Goal: Transaction & Acquisition: Purchase product/service

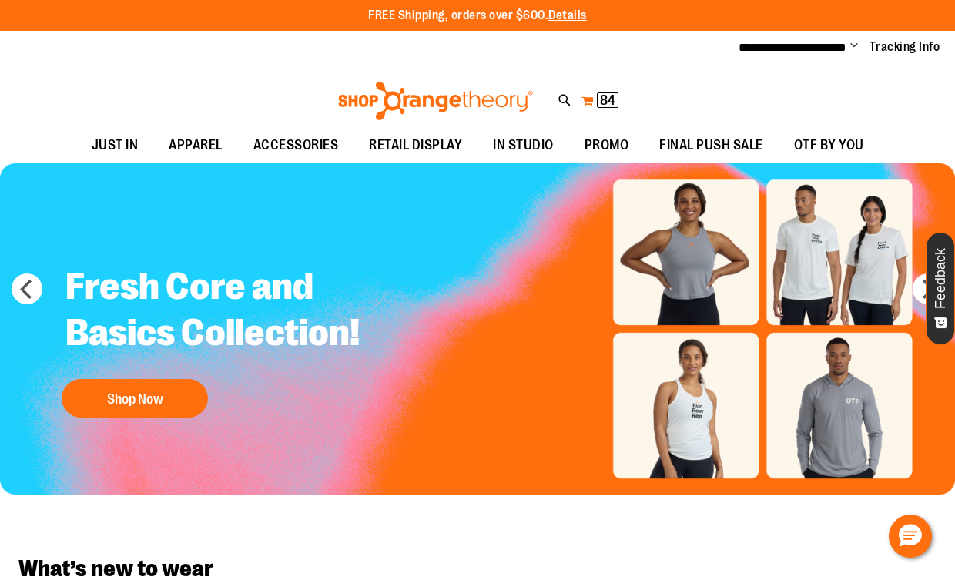
type input "**********"
click at [604, 96] on span "84" at bounding box center [607, 99] width 15 height 15
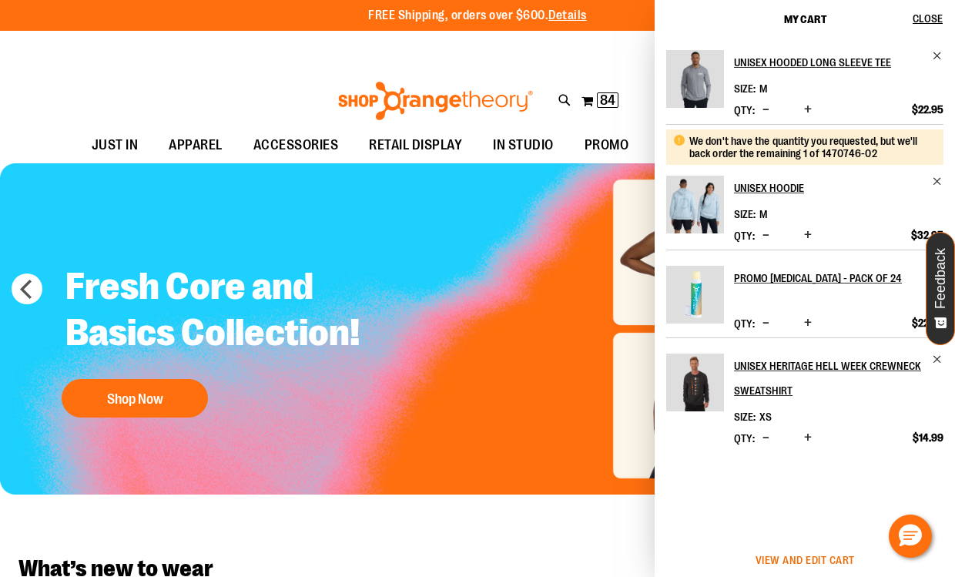
click at [801, 560] on span "View and edit cart" at bounding box center [804, 560] width 99 height 12
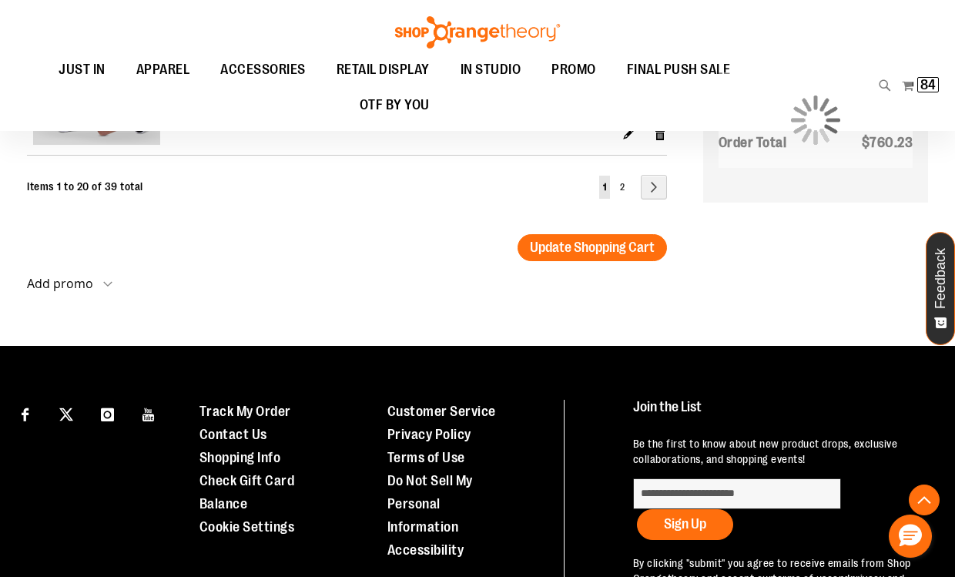
scroll to position [3147, 0]
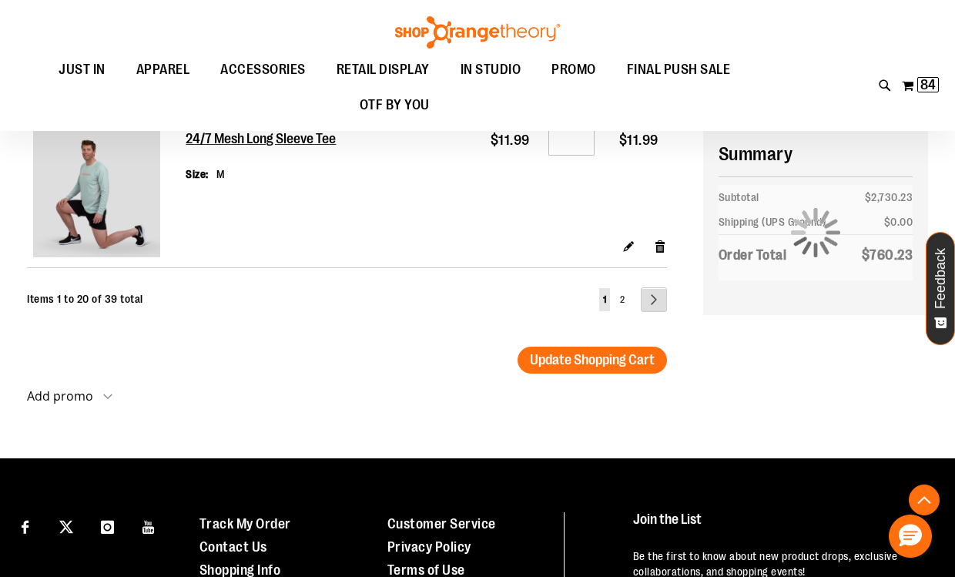
type input "**********"
click at [661, 301] on link "Page Next" at bounding box center [654, 299] width 26 height 25
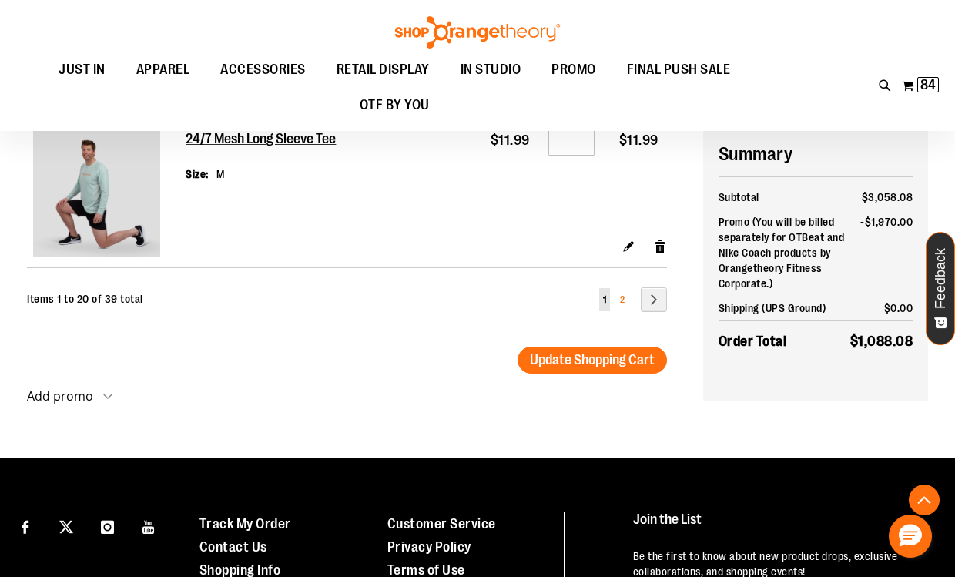
click at [623, 302] on span "2" at bounding box center [622, 299] width 5 height 11
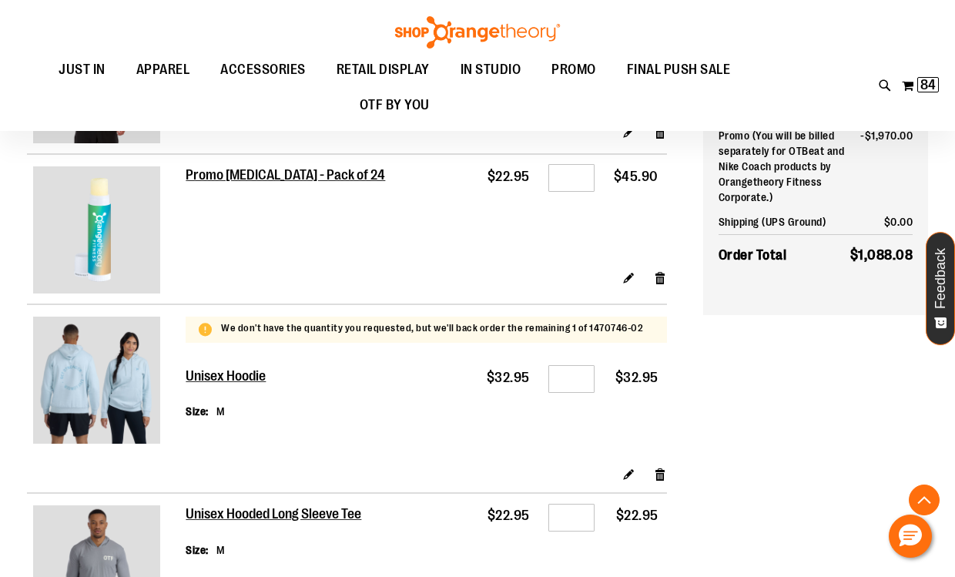
scroll to position [1146, 0]
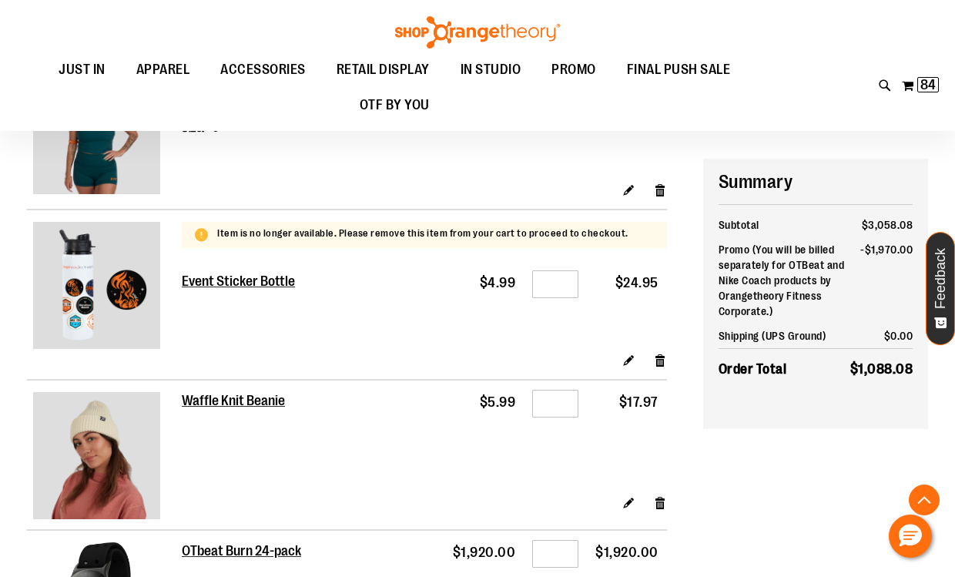
scroll to position [2386, 0]
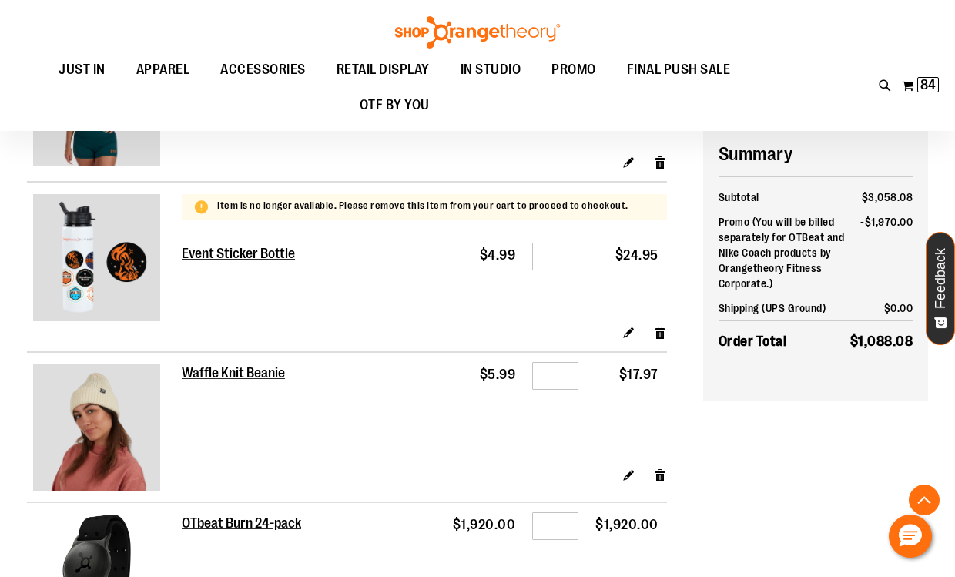
type input "**********"
click at [571, 243] on input "*" at bounding box center [555, 257] width 46 height 28
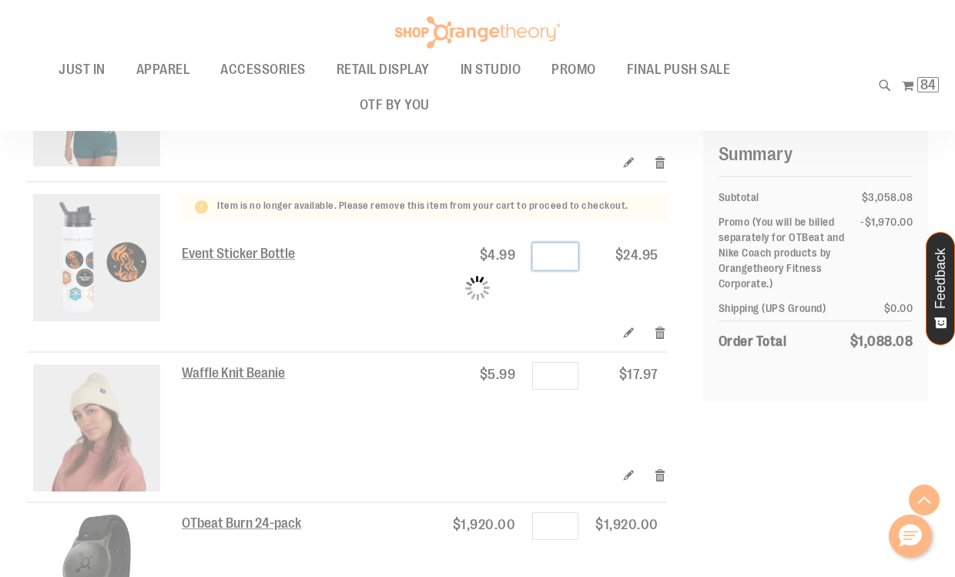
type input "*"
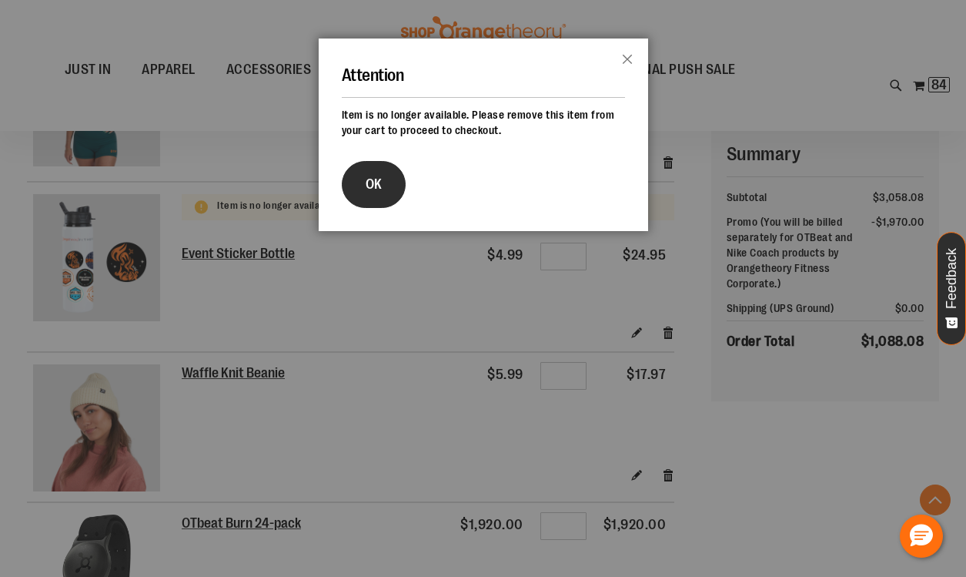
click at [367, 196] on button "OK" at bounding box center [374, 184] width 64 height 47
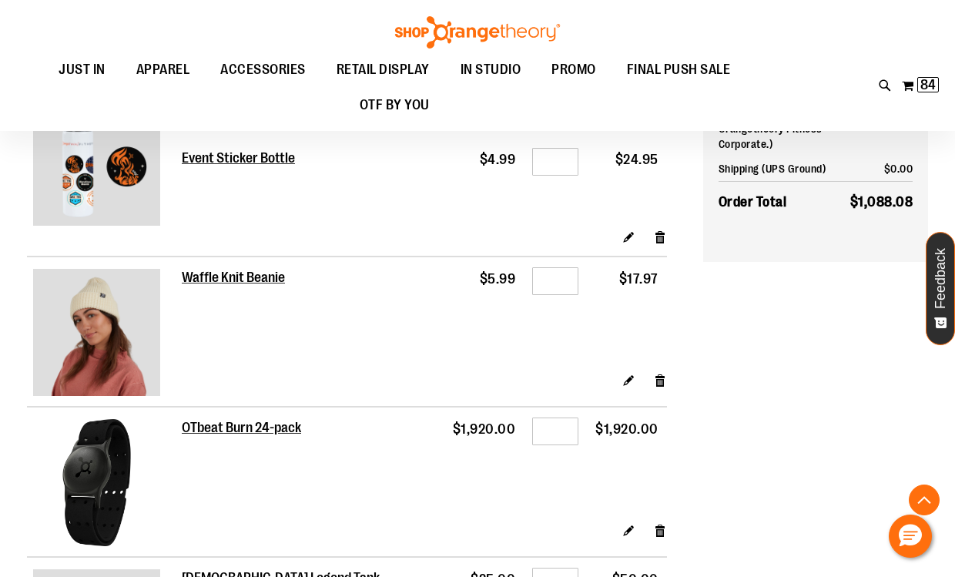
scroll to position [2309, 0]
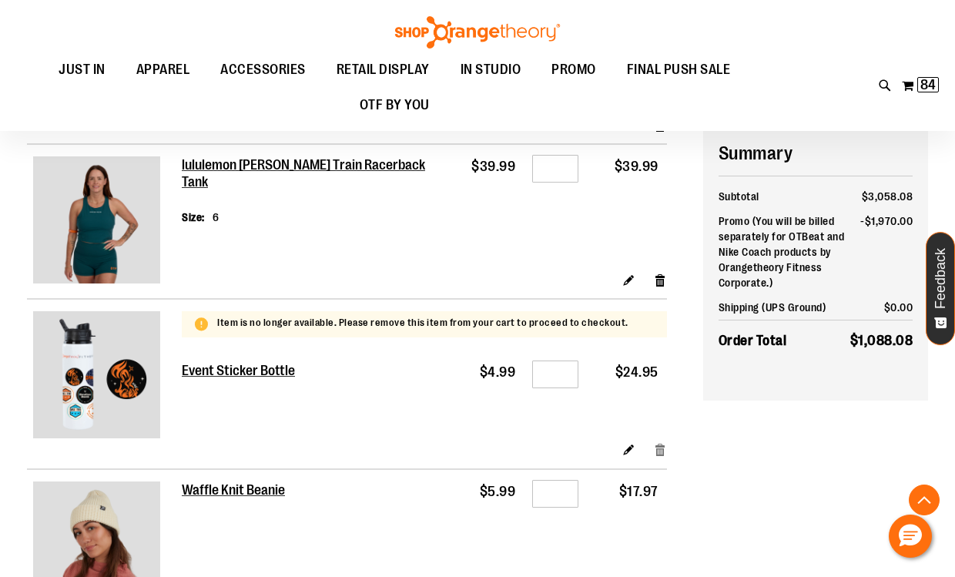
type input "**********"
click at [657, 441] on link "Remove item" at bounding box center [660, 449] width 13 height 16
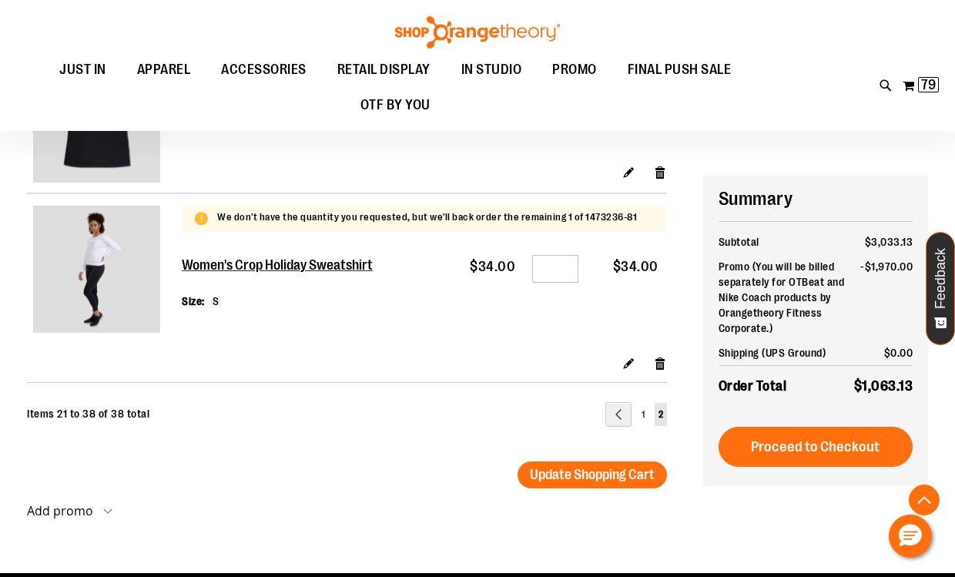
scroll to position [2771, 0]
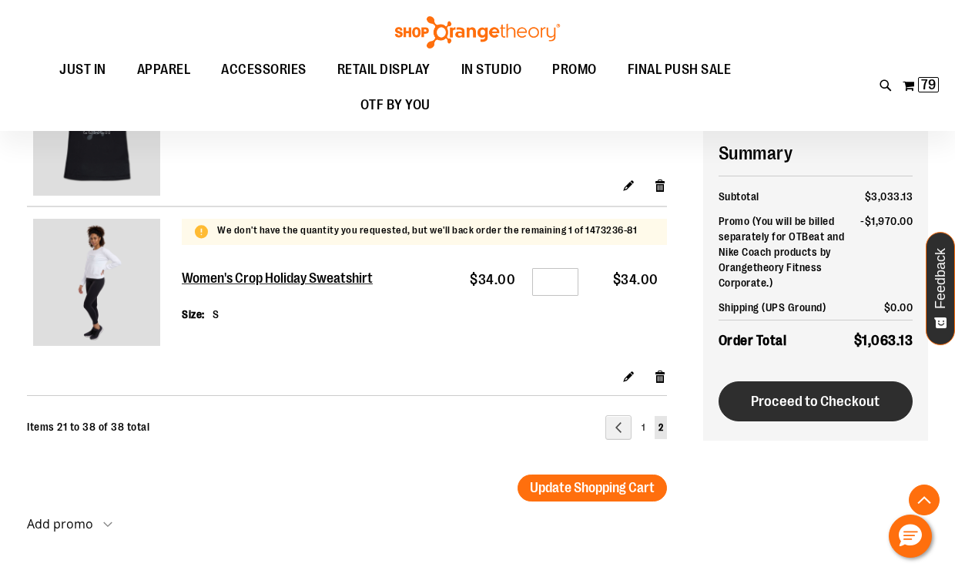
type input "**********"
click at [842, 397] on span "Proceed to Checkout" at bounding box center [815, 401] width 129 height 17
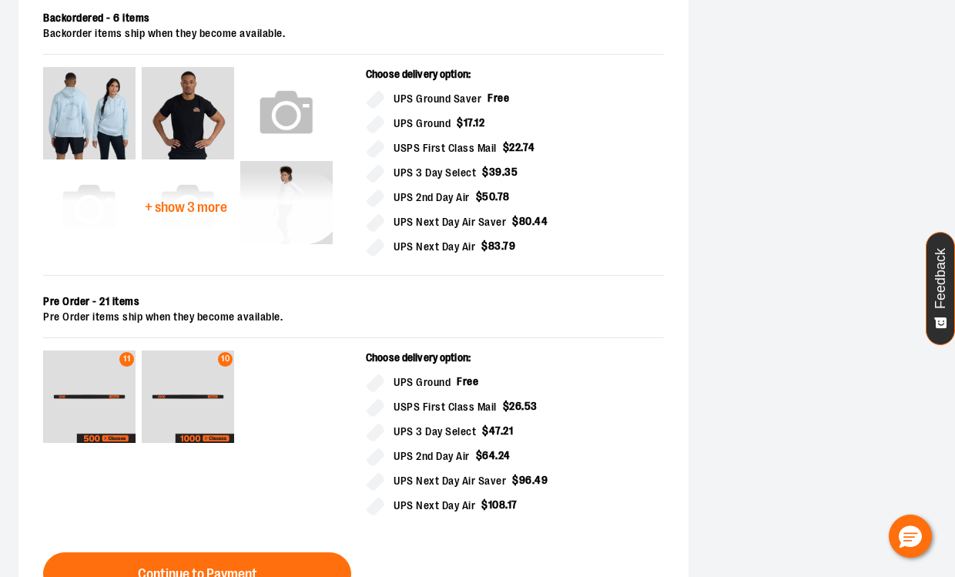
scroll to position [924, 0]
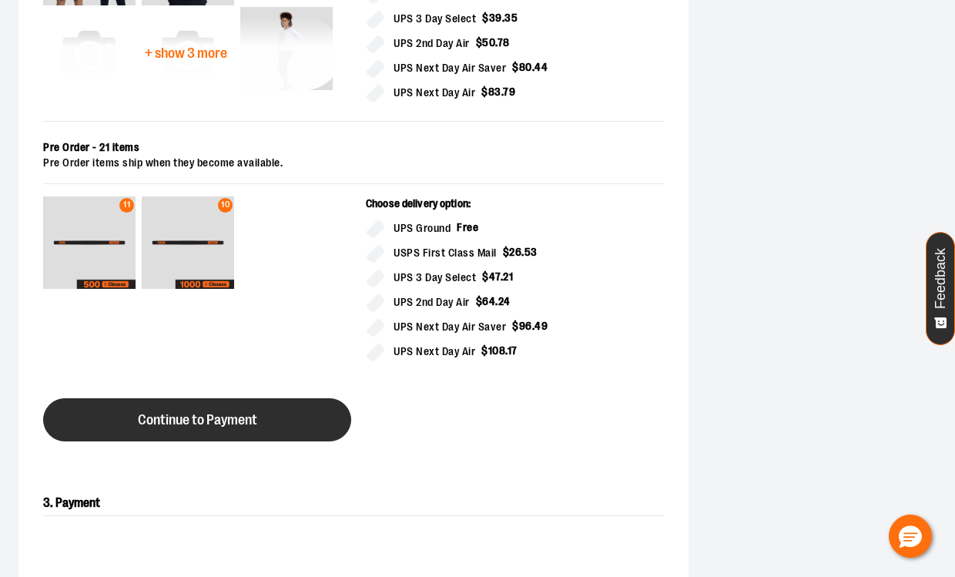
click at [245, 426] on span "Continue to Payment" at bounding box center [197, 420] width 119 height 15
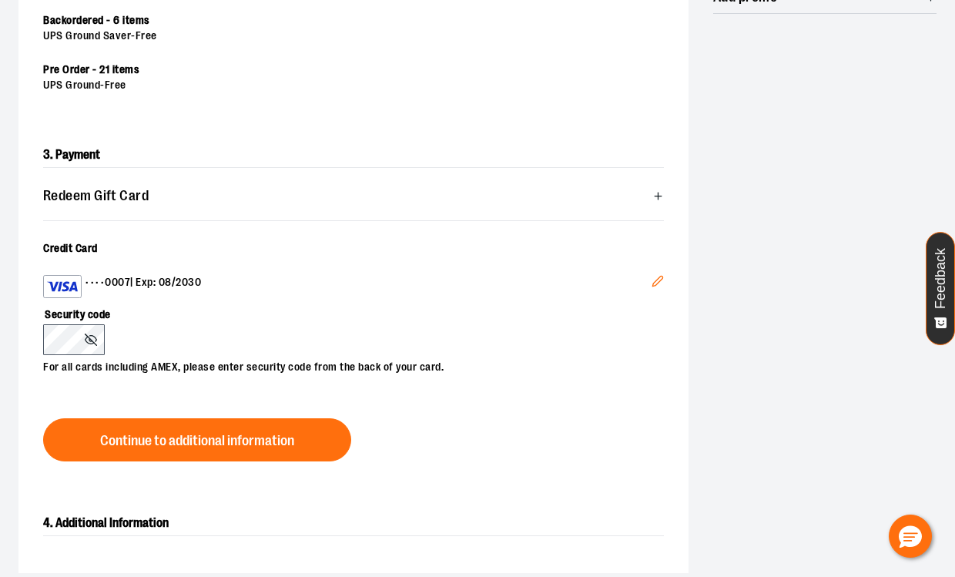
scroll to position [424, 0]
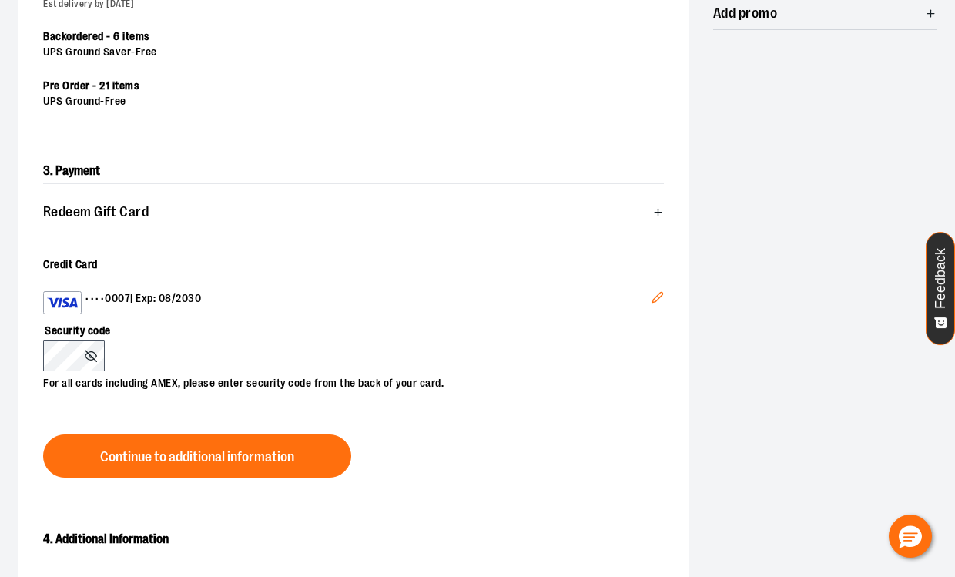
click at [662, 298] on icon "Edit" at bounding box center [657, 297] width 12 height 12
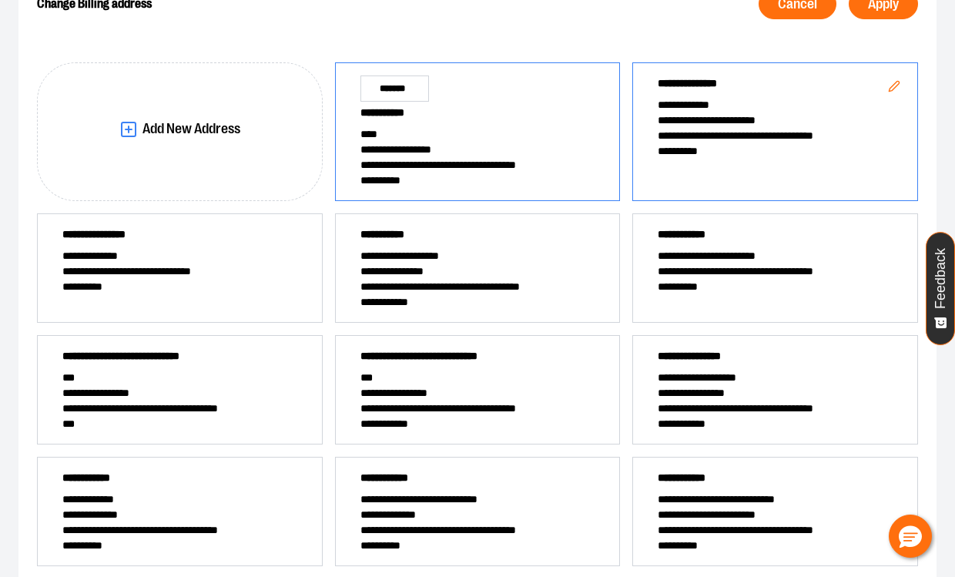
scroll to position [194, 0]
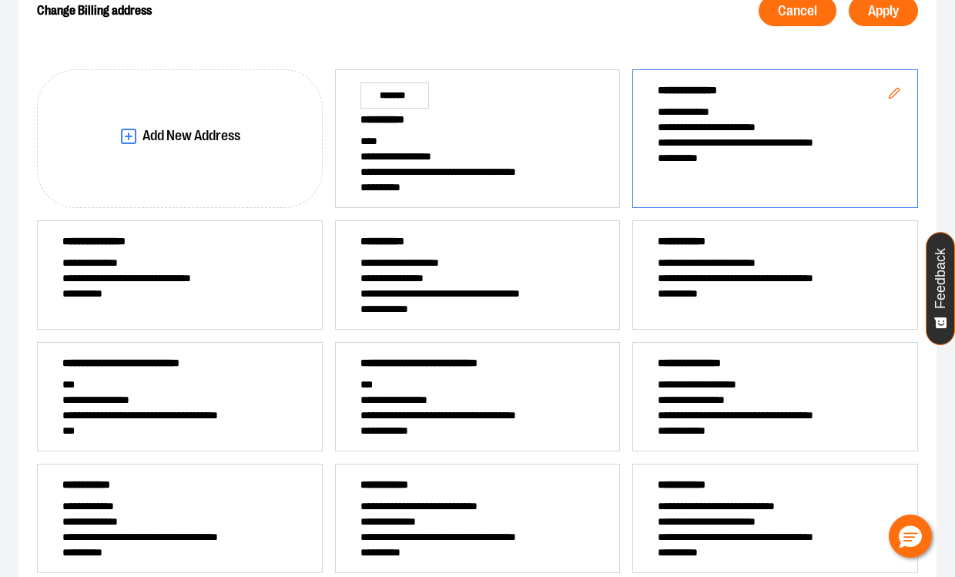
click at [764, 132] on span "**********" at bounding box center [774, 126] width 235 height 15
click at [731, 123] on span "**********" at bounding box center [774, 126] width 235 height 15
click at [876, 9] on span "Apply" at bounding box center [883, 11] width 31 height 15
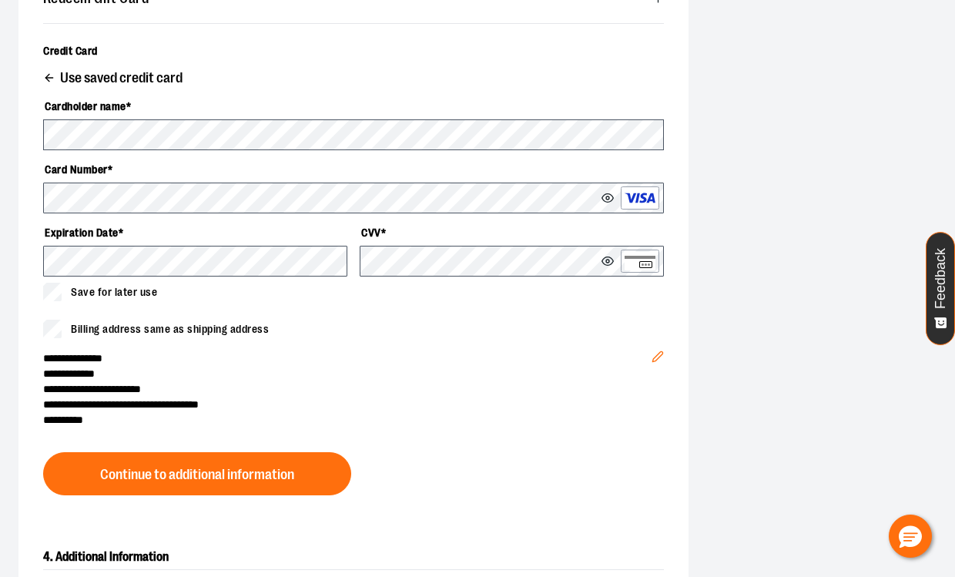
scroll to position [733, 0]
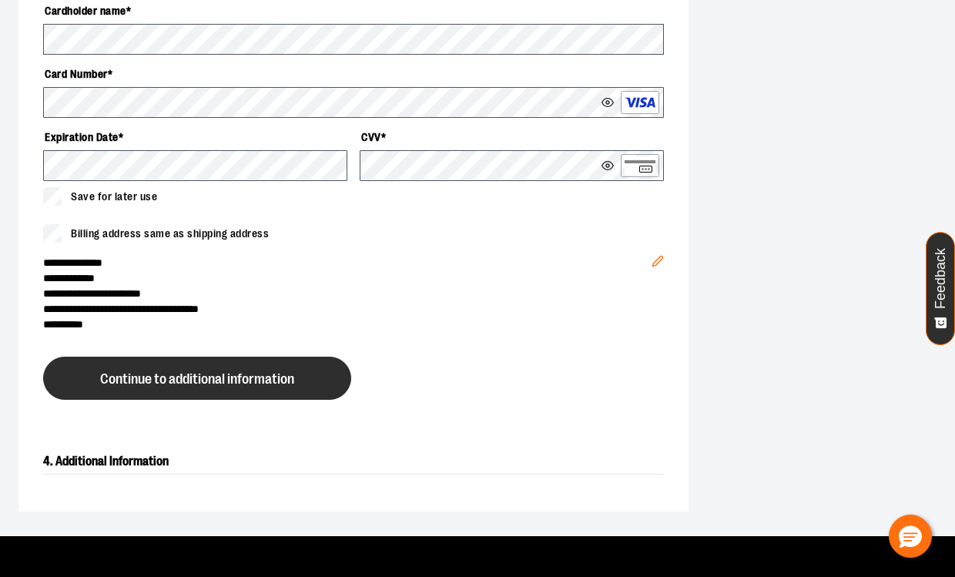
click at [156, 381] on span "Continue to additional information" at bounding box center [197, 379] width 194 height 15
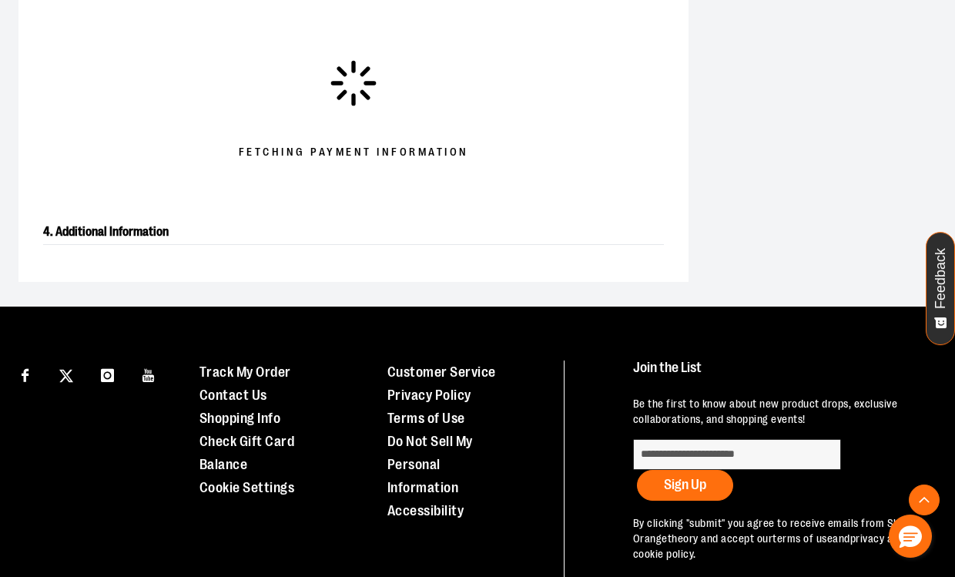
scroll to position [538, 0]
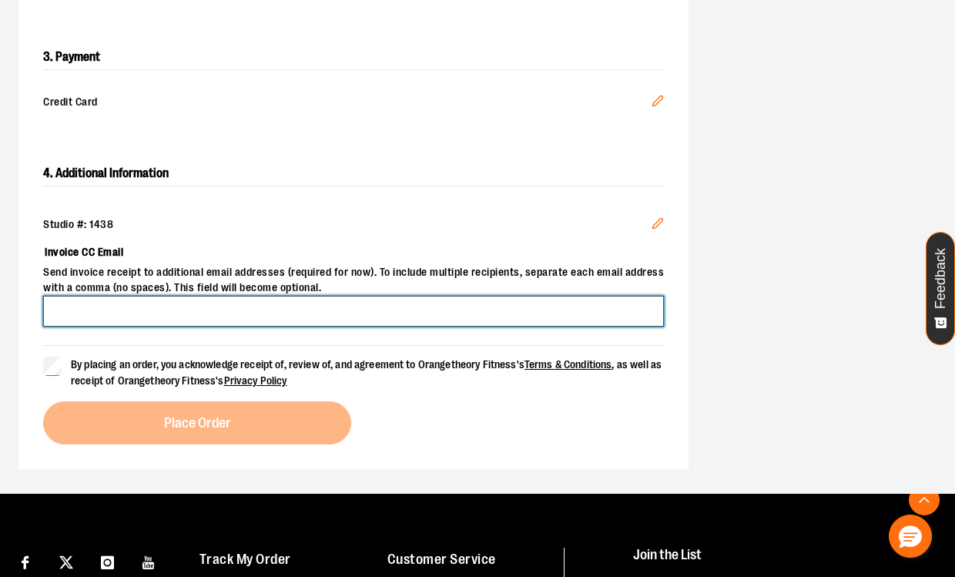
click at [272, 299] on input "Invoice CC Email" at bounding box center [353, 311] width 620 height 31
click at [279, 306] on input "Invoice CC Email" at bounding box center [353, 311] width 620 height 31
type input "**********"
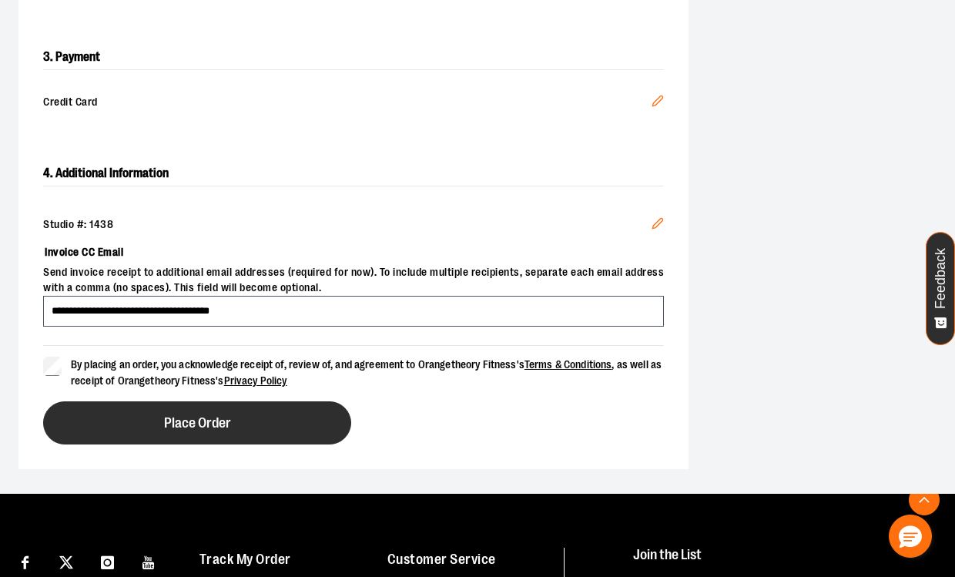
click at [269, 420] on button "Place Order" at bounding box center [197, 422] width 308 height 43
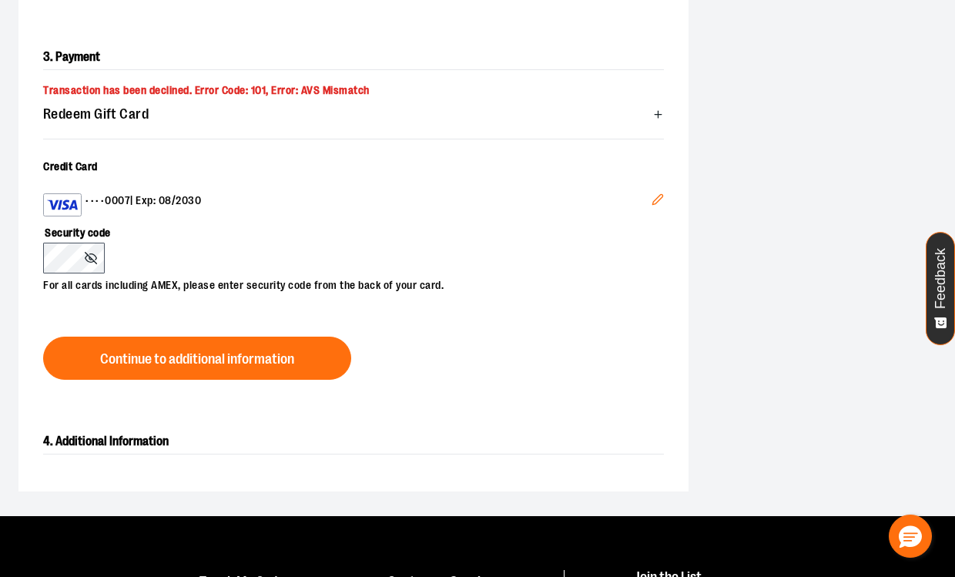
click at [652, 195] on icon "Edit" at bounding box center [657, 199] width 12 height 12
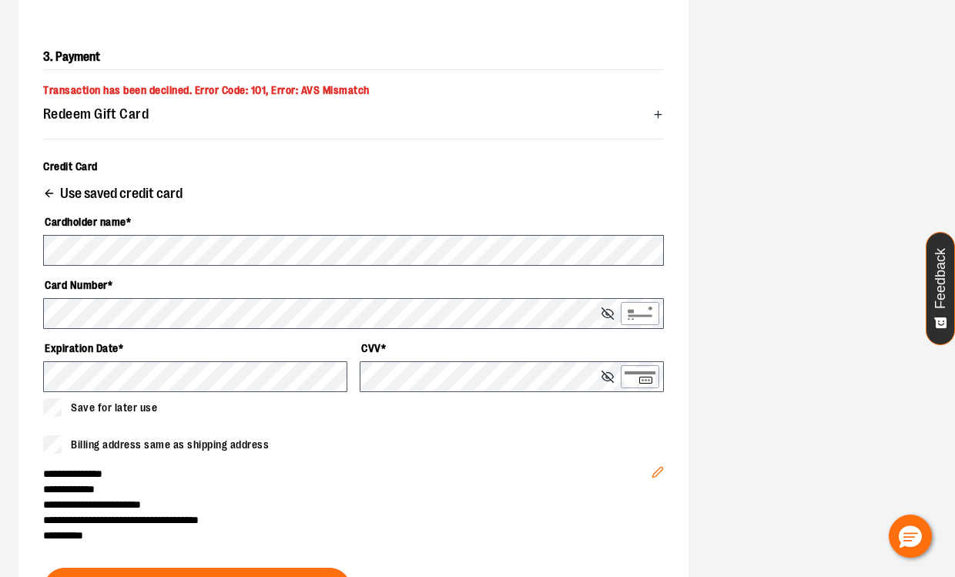
click at [50, 193] on line "button" at bounding box center [48, 193] width 7 height 0
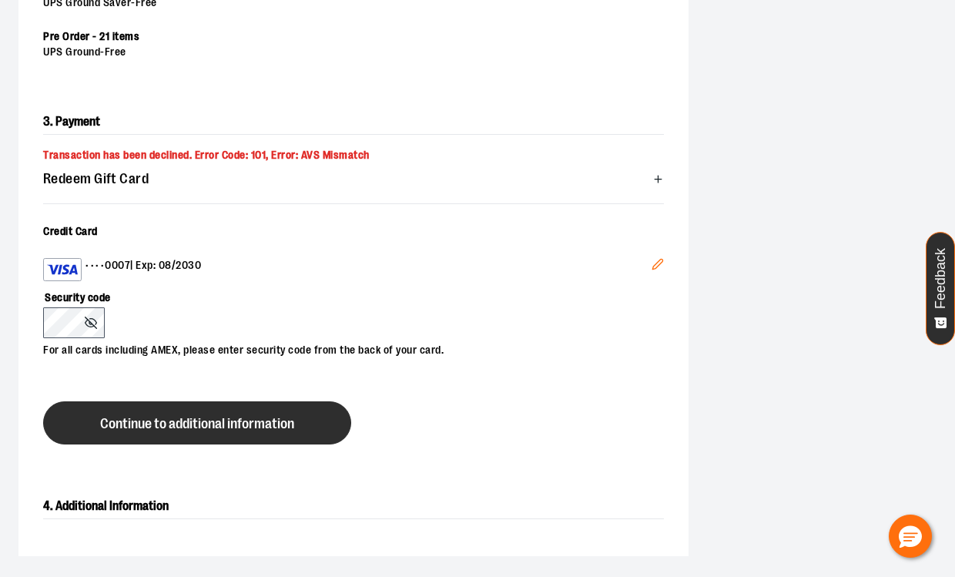
scroll to position [384, 0]
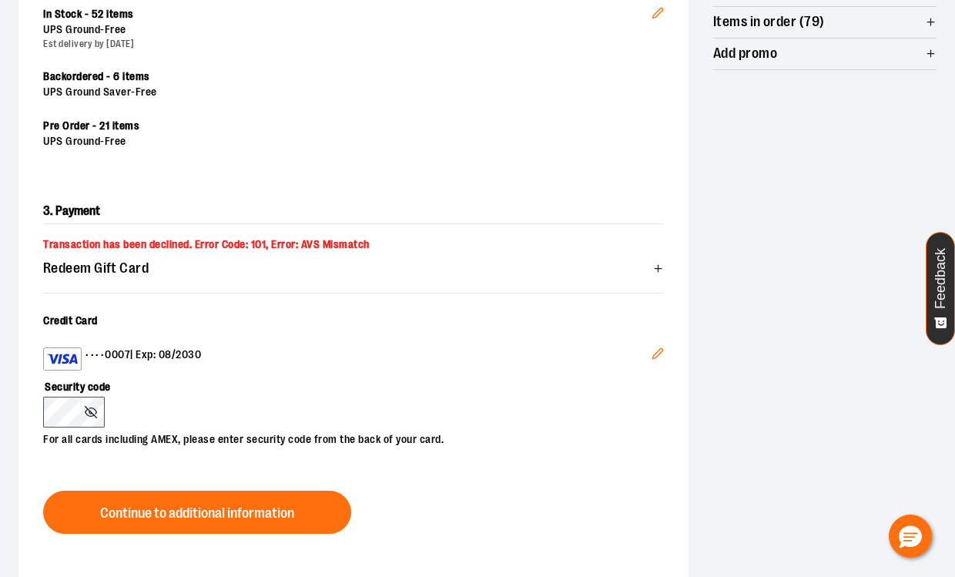
click at [657, 348] on icon "Edit" at bounding box center [657, 353] width 12 height 12
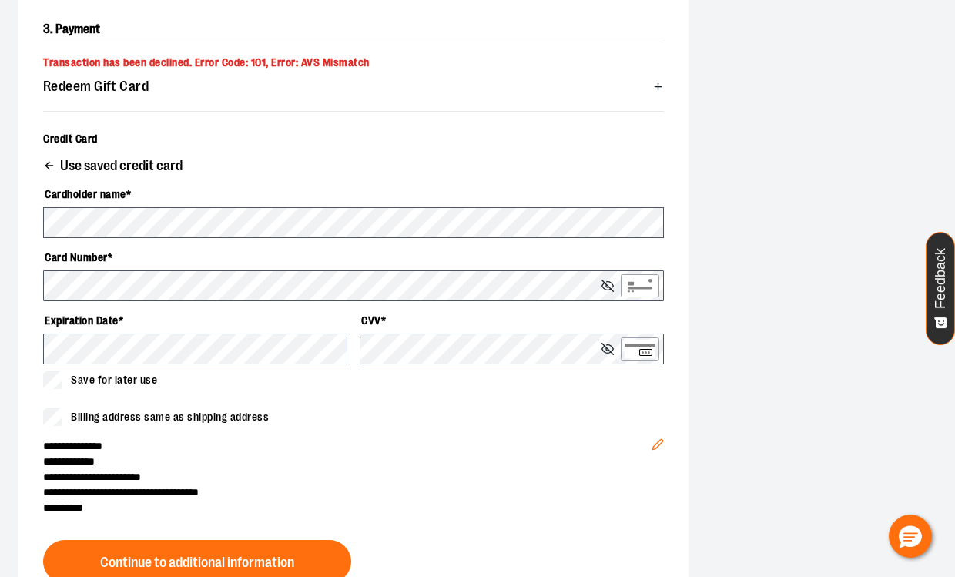
scroll to position [538, 0]
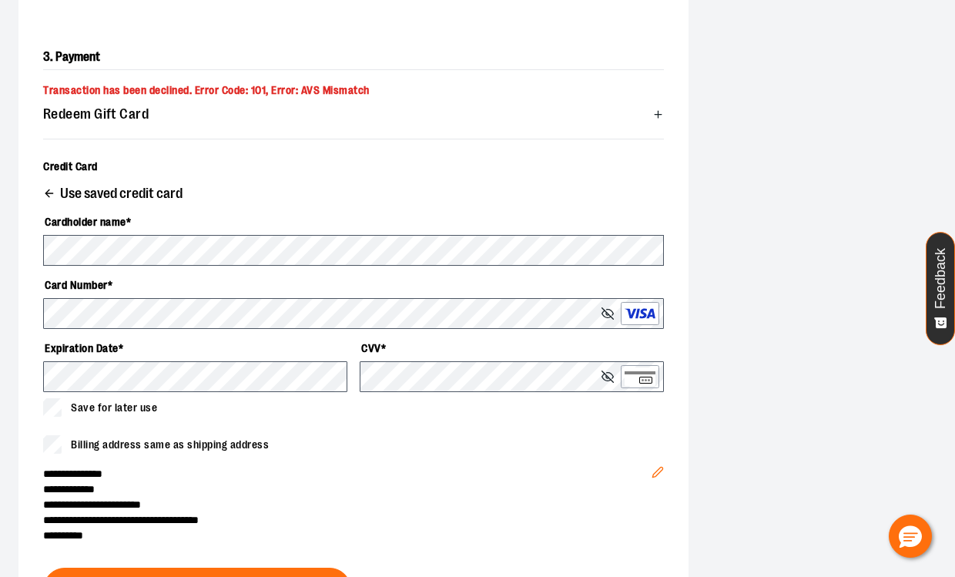
click at [605, 315] on icon at bounding box center [607, 313] width 12 height 12
click at [601, 307] on icon at bounding box center [607, 313] width 12 height 12
click at [457, 468] on span "**********" at bounding box center [347, 473] width 608 height 15
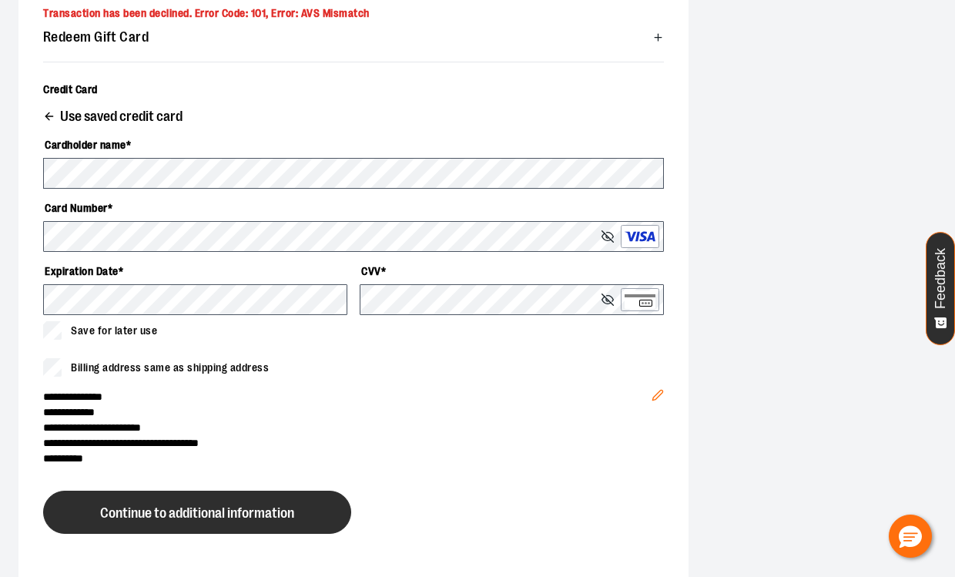
click at [249, 520] on button "Continue to additional information" at bounding box center [197, 511] width 308 height 43
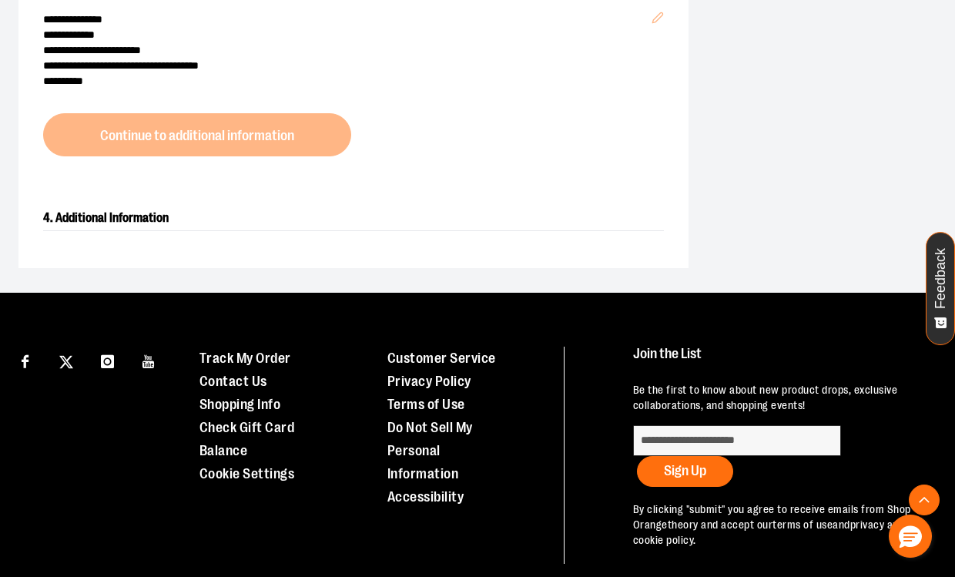
scroll to position [1001, 0]
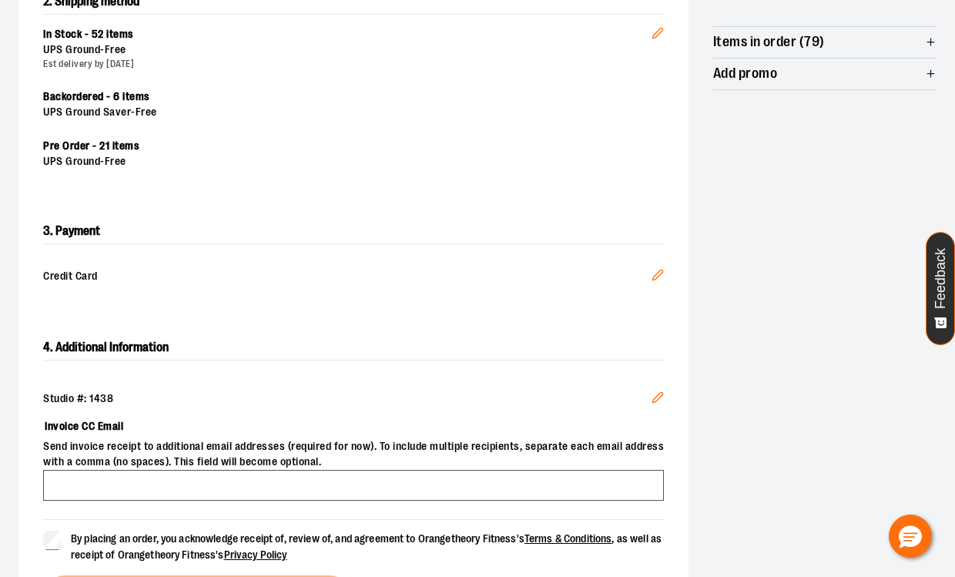
scroll to position [466, 0]
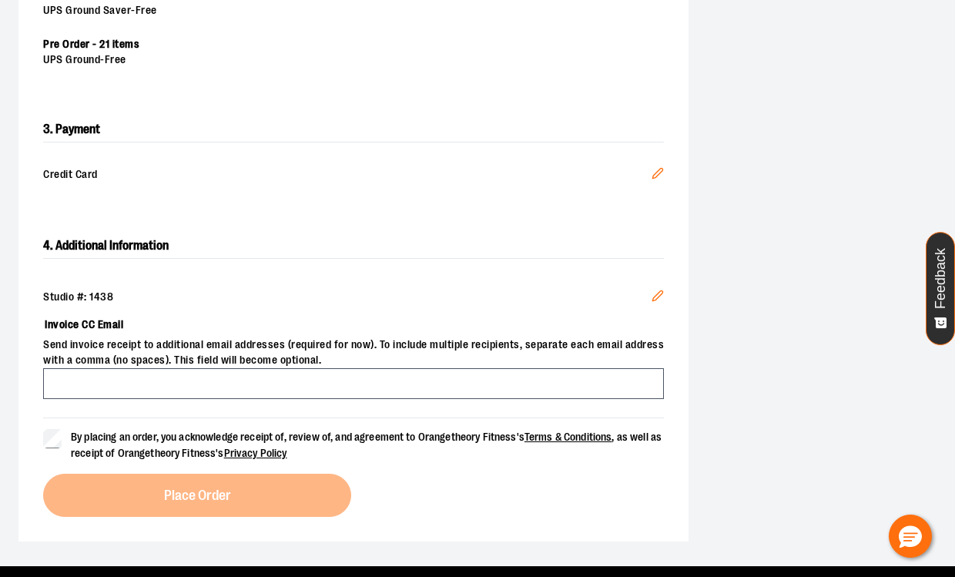
click at [653, 173] on icon "Edit" at bounding box center [657, 173] width 12 height 12
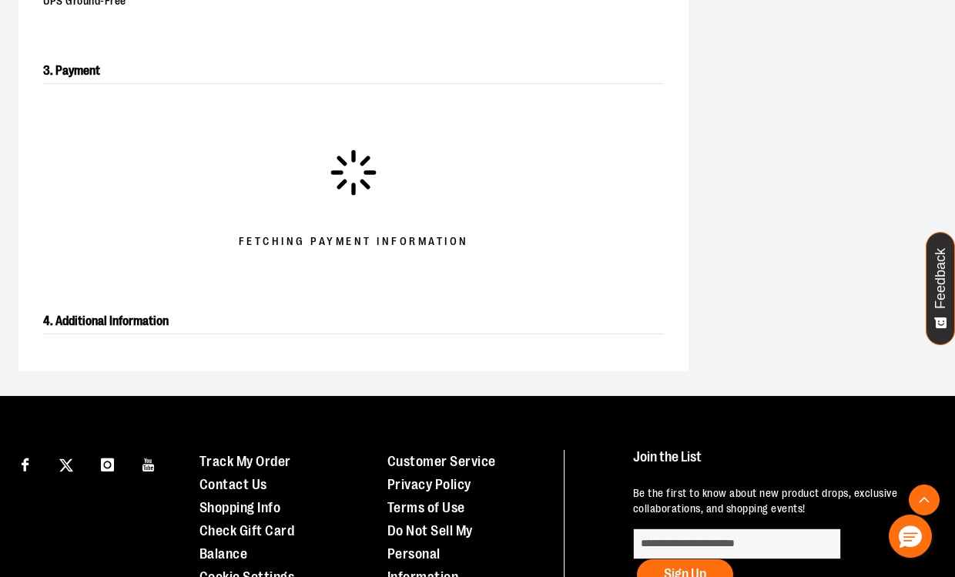
scroll to position [384, 0]
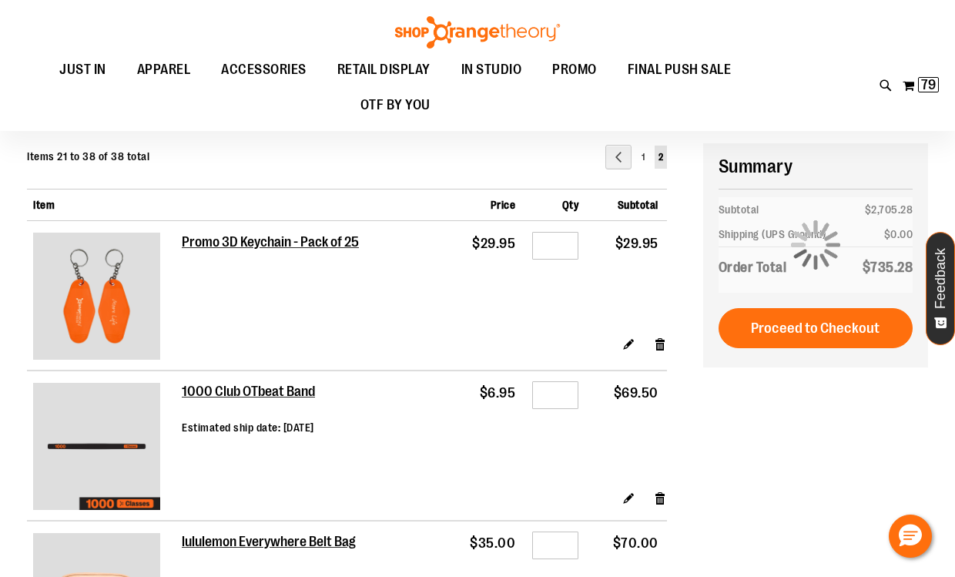
scroll to position [2892, 0]
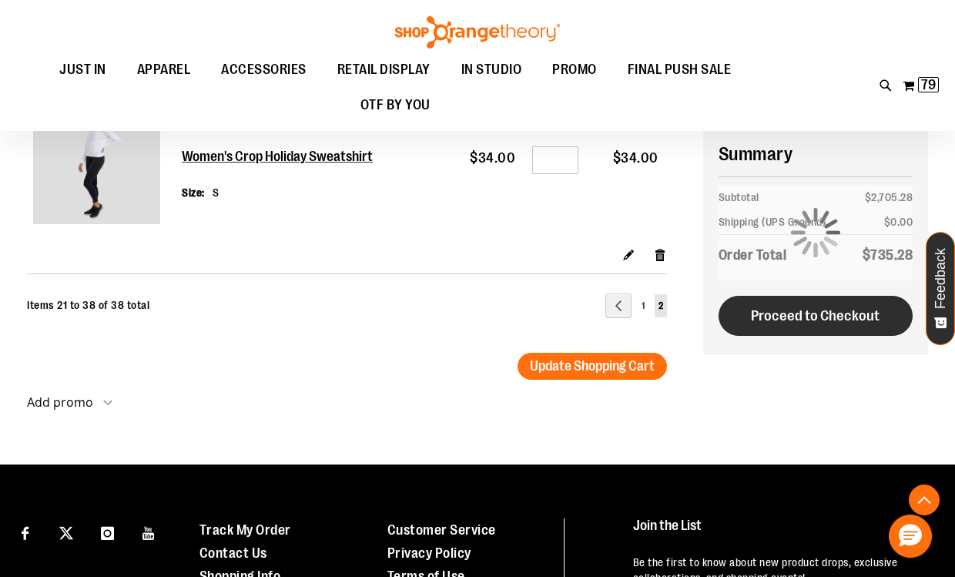
type input "**********"
click at [849, 313] on span "Proceed to Checkout" at bounding box center [815, 315] width 129 height 17
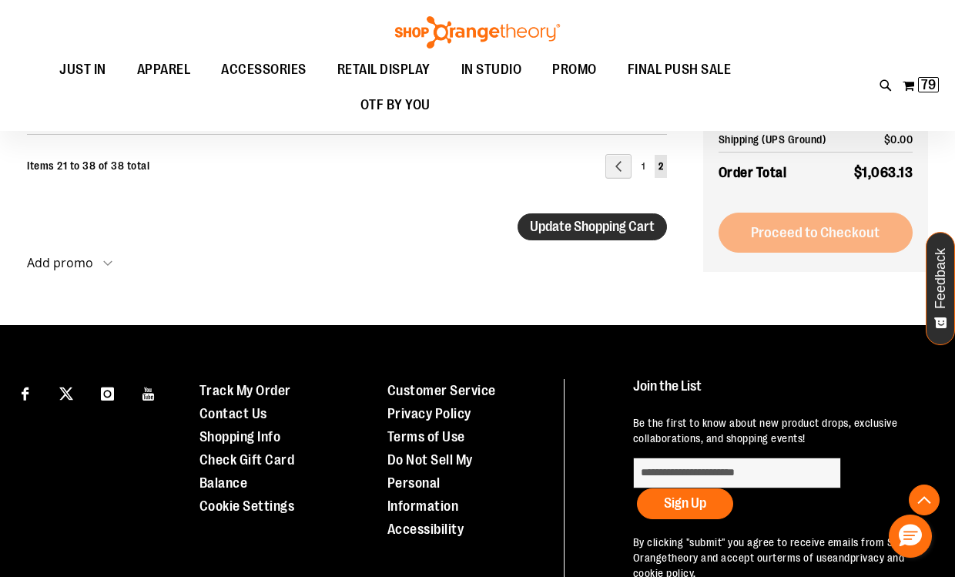
scroll to position [2884, 0]
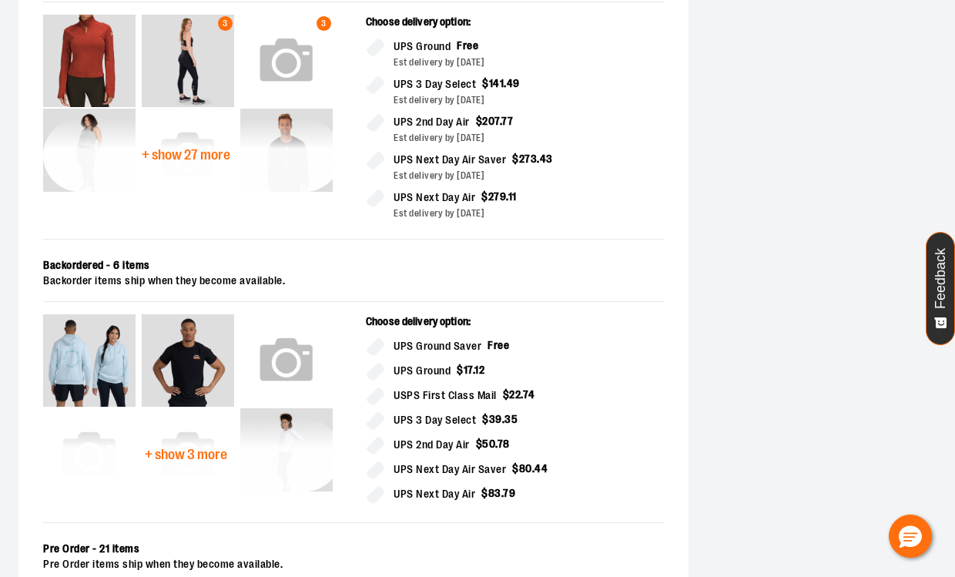
scroll to position [539, 0]
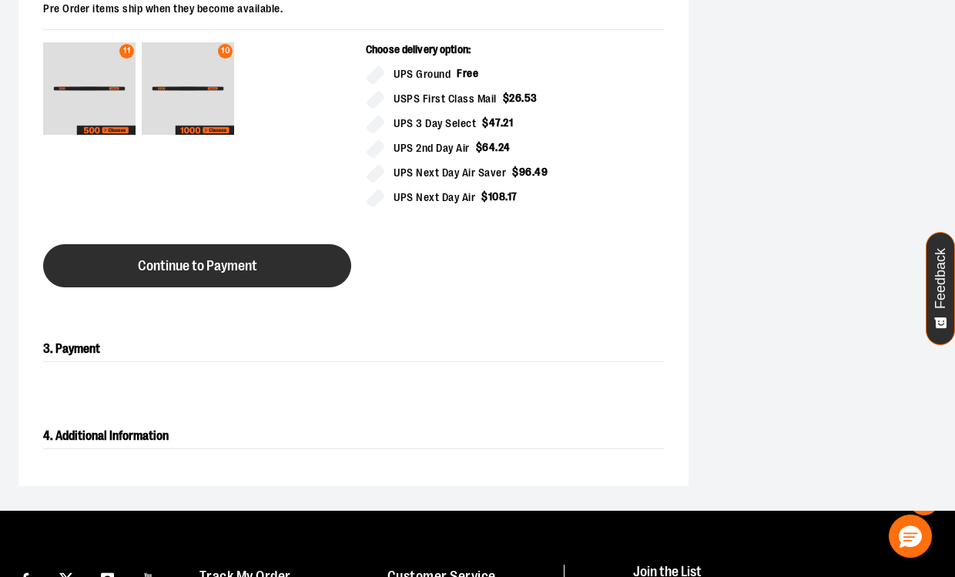
click at [226, 273] on span "Continue to Payment" at bounding box center [197, 266] width 119 height 15
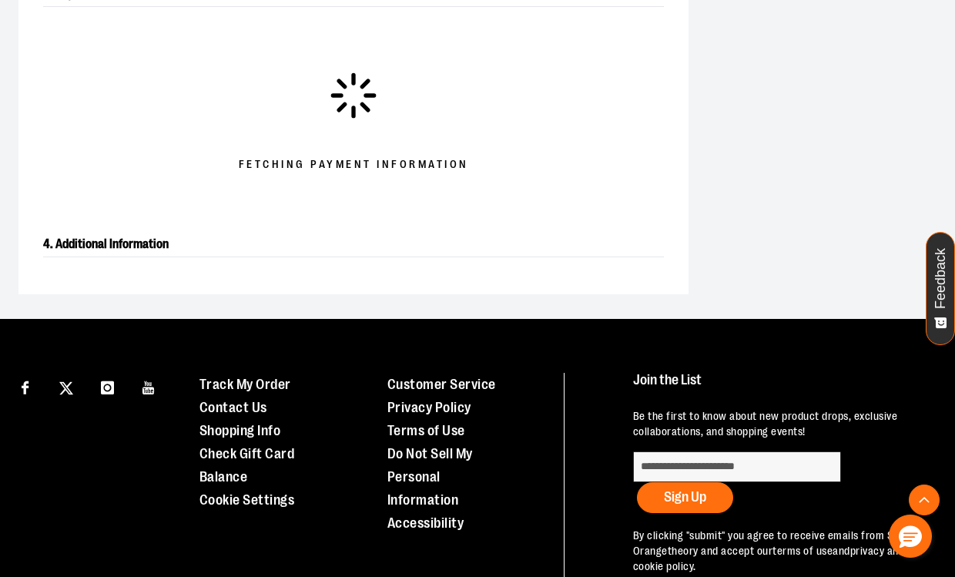
scroll to position [461, 0]
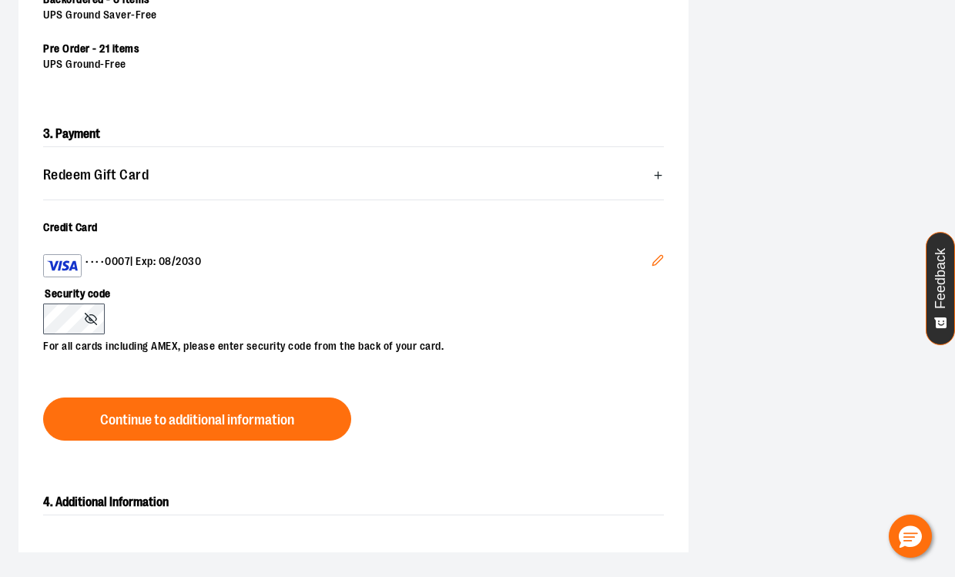
click at [655, 259] on icon "Edit" at bounding box center [657, 260] width 12 height 12
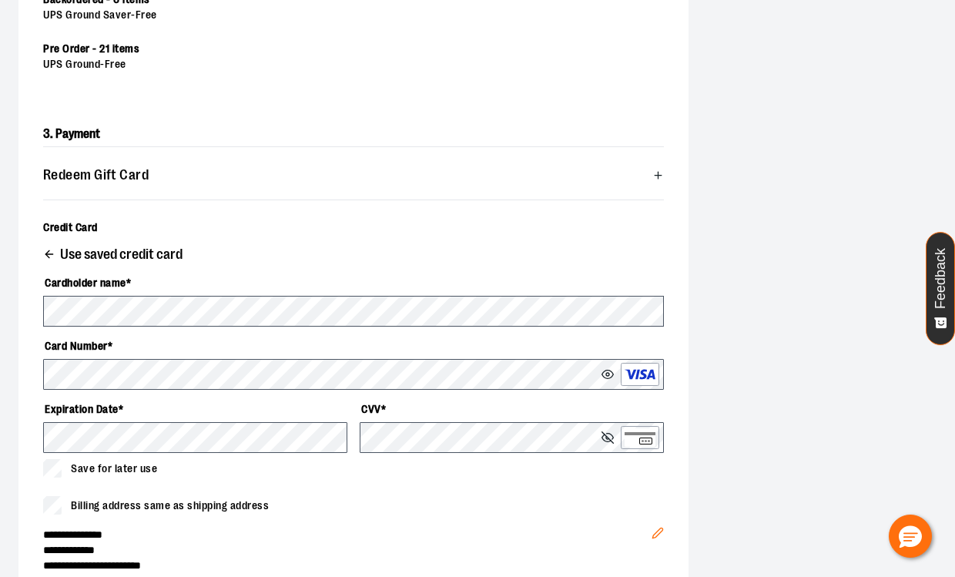
click at [611, 376] on icon at bounding box center [608, 374] width 12 height 8
click at [607, 431] on icon at bounding box center [607, 437] width 12 height 12
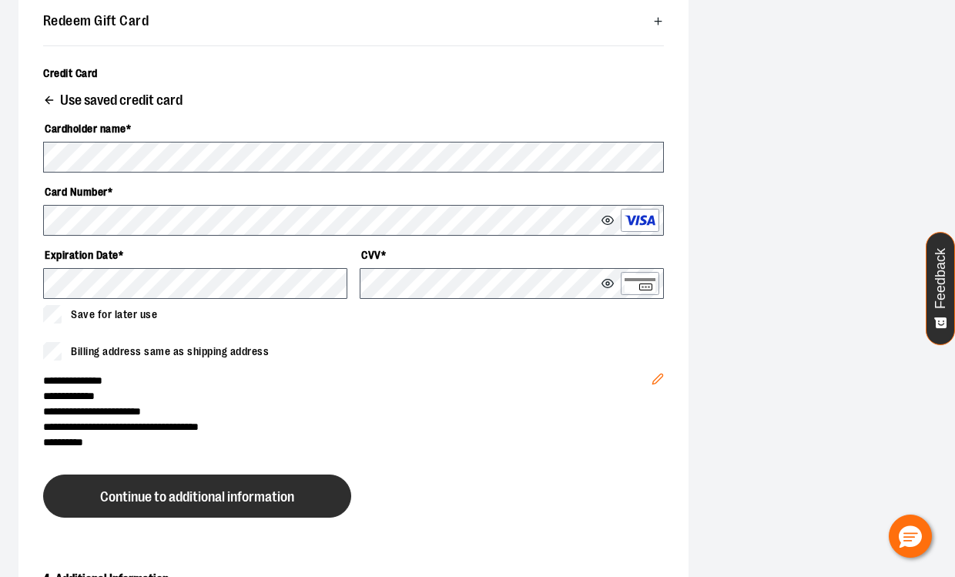
click at [170, 487] on button "Continue to additional information" at bounding box center [197, 495] width 308 height 43
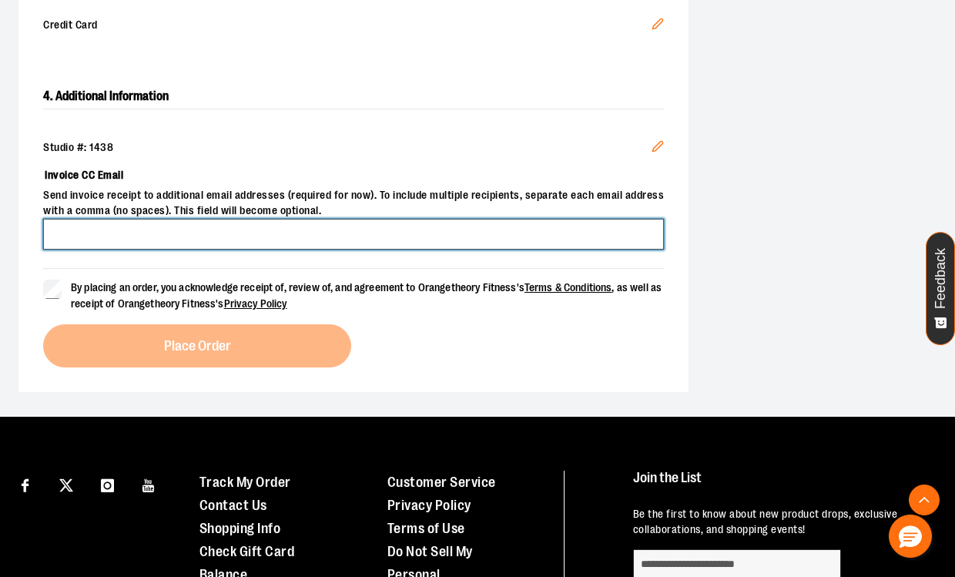
click at [222, 226] on input "Invoice CC Email" at bounding box center [353, 234] width 620 height 31
type input "**********"
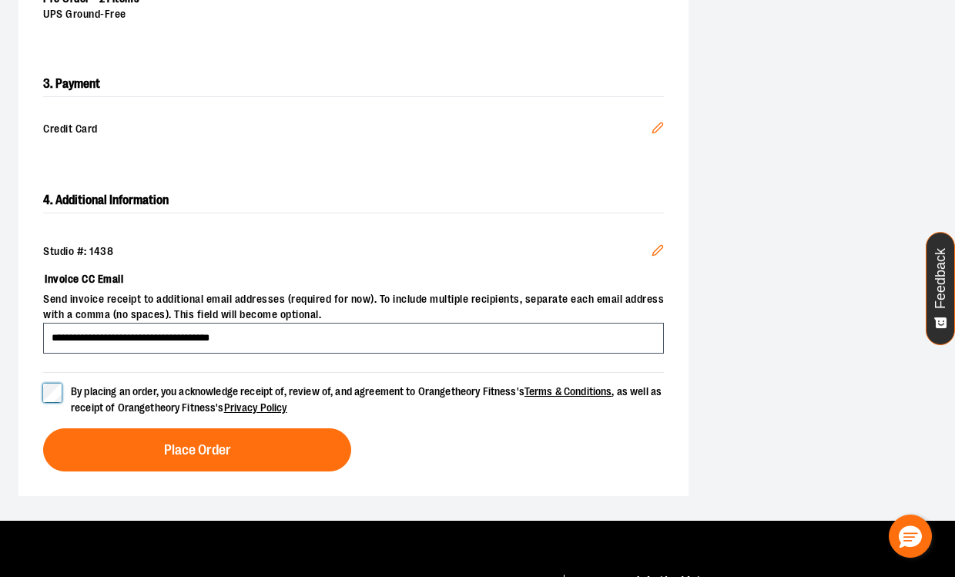
scroll to position [538, 0]
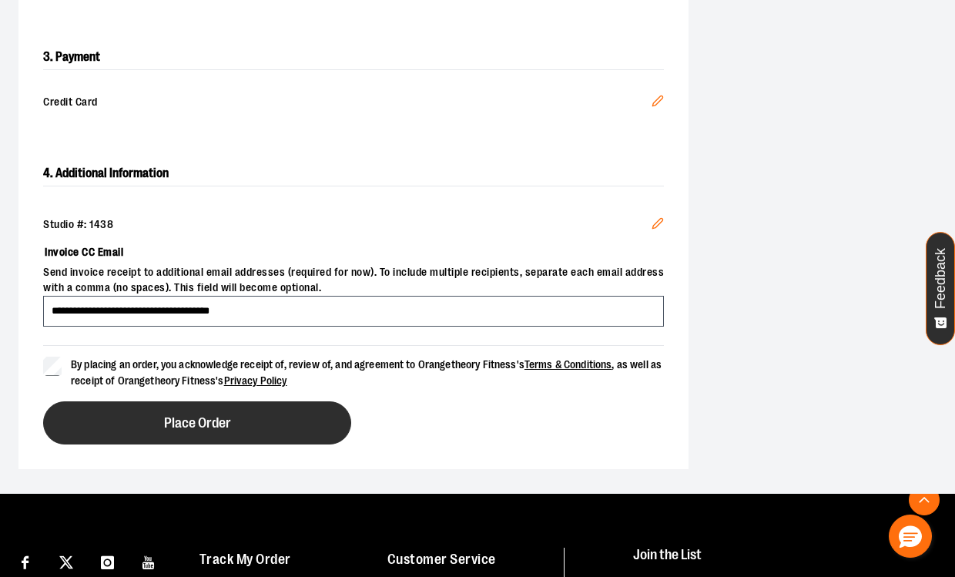
click at [210, 421] on span "Place Order" at bounding box center [197, 423] width 67 height 15
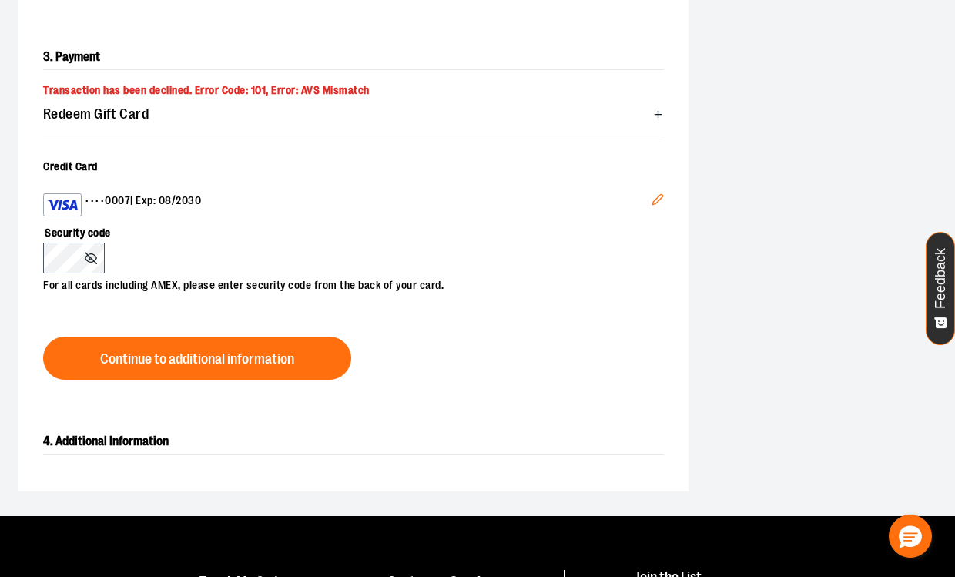
click at [658, 109] on icon "button" at bounding box center [658, 115] width 12 height 12
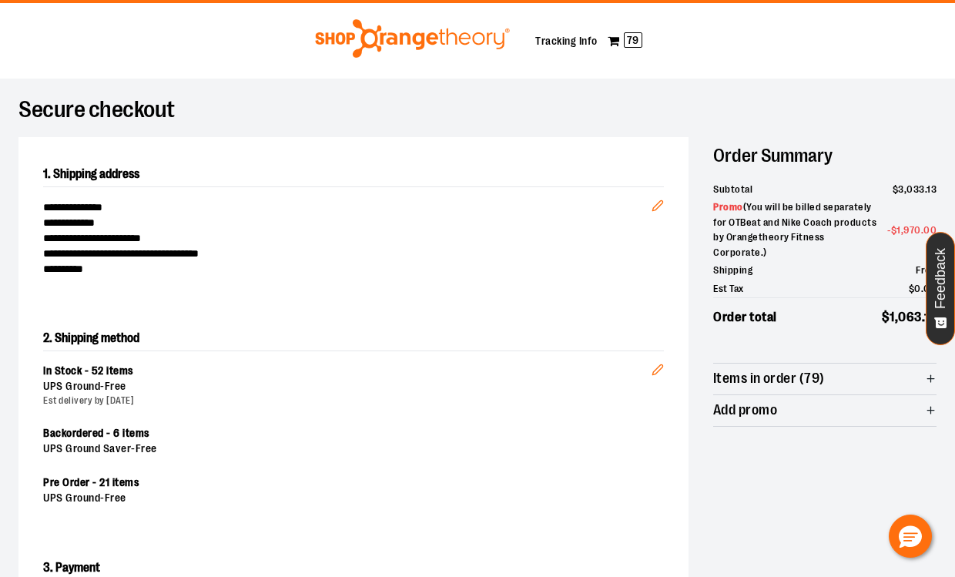
scroll to position [0, 0]
